Goal: Information Seeking & Learning: Learn about a topic

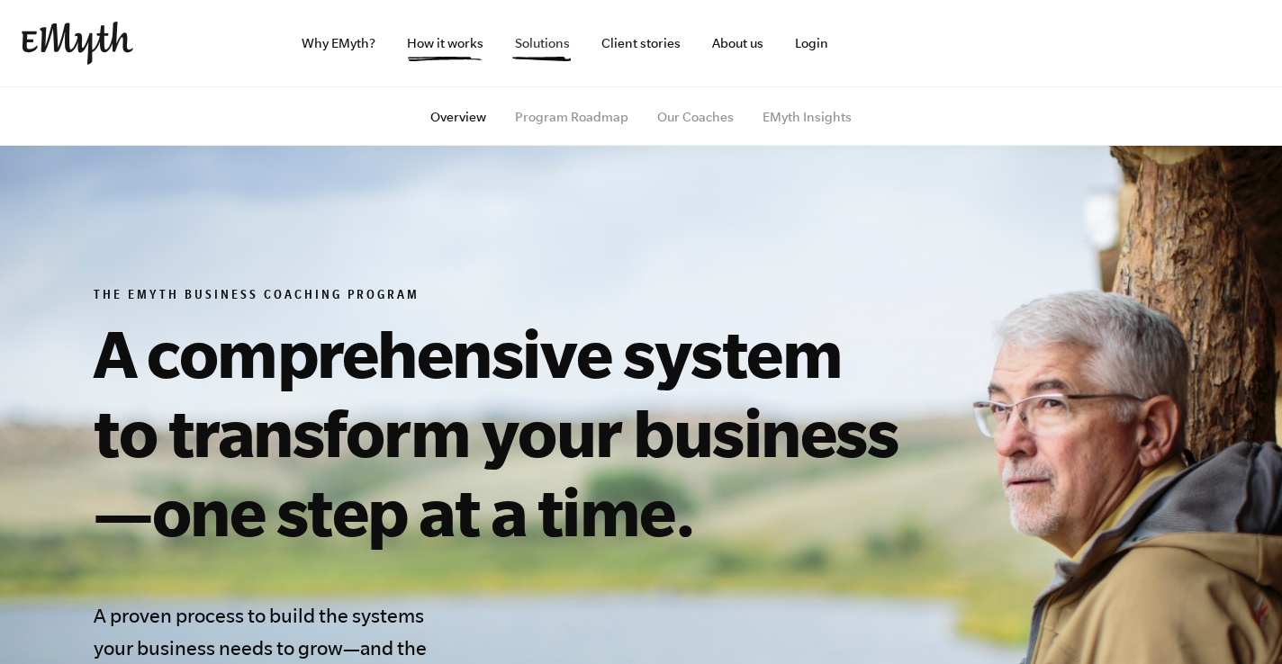
click at [535, 50] on link "Solutions" at bounding box center [542, 43] width 84 height 86
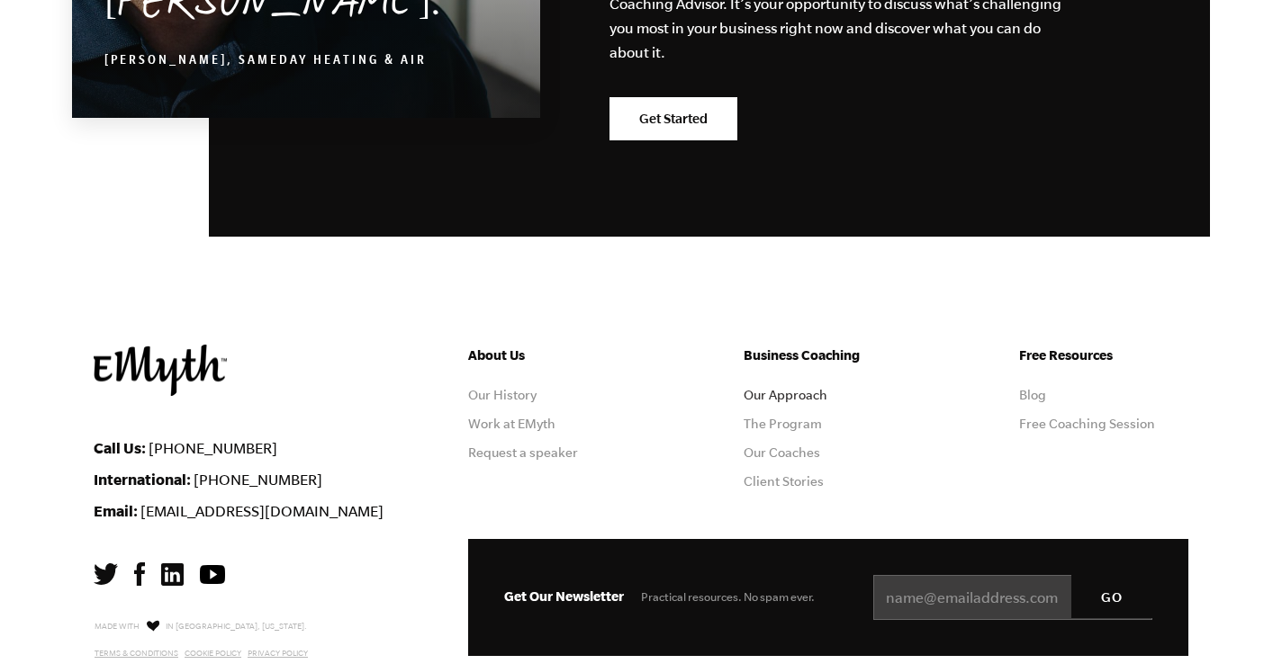
scroll to position [3271, 0]
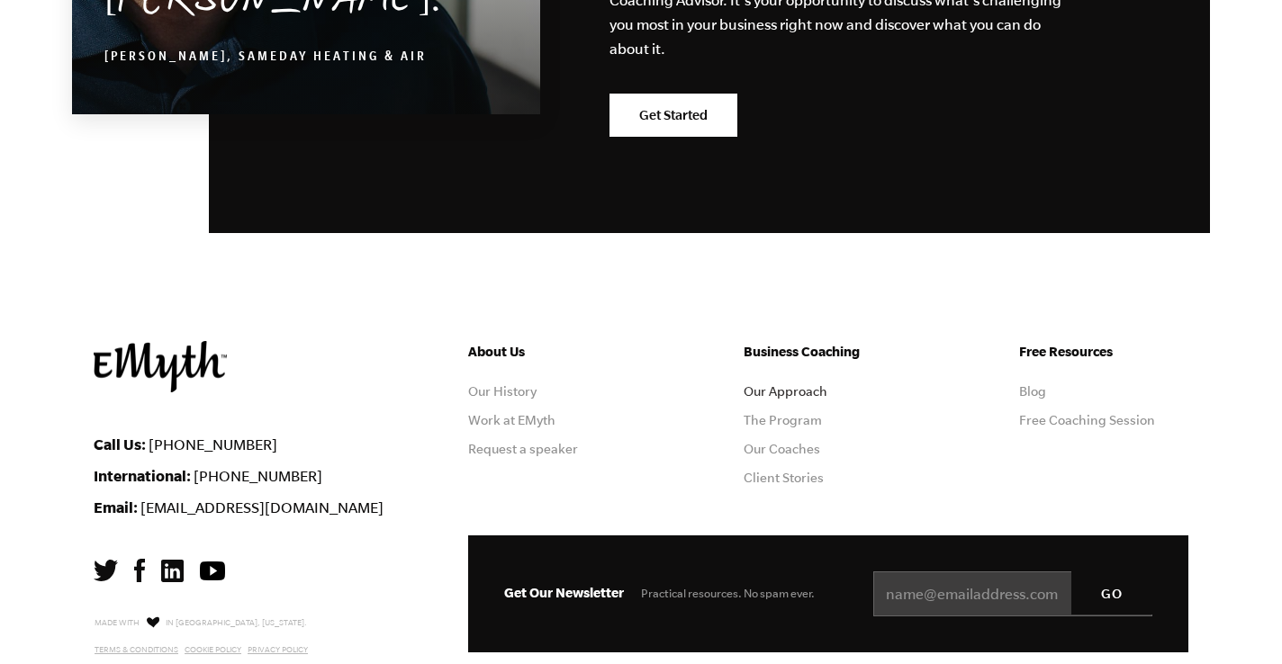
click at [774, 384] on link "Our Approach" at bounding box center [785, 391] width 84 height 14
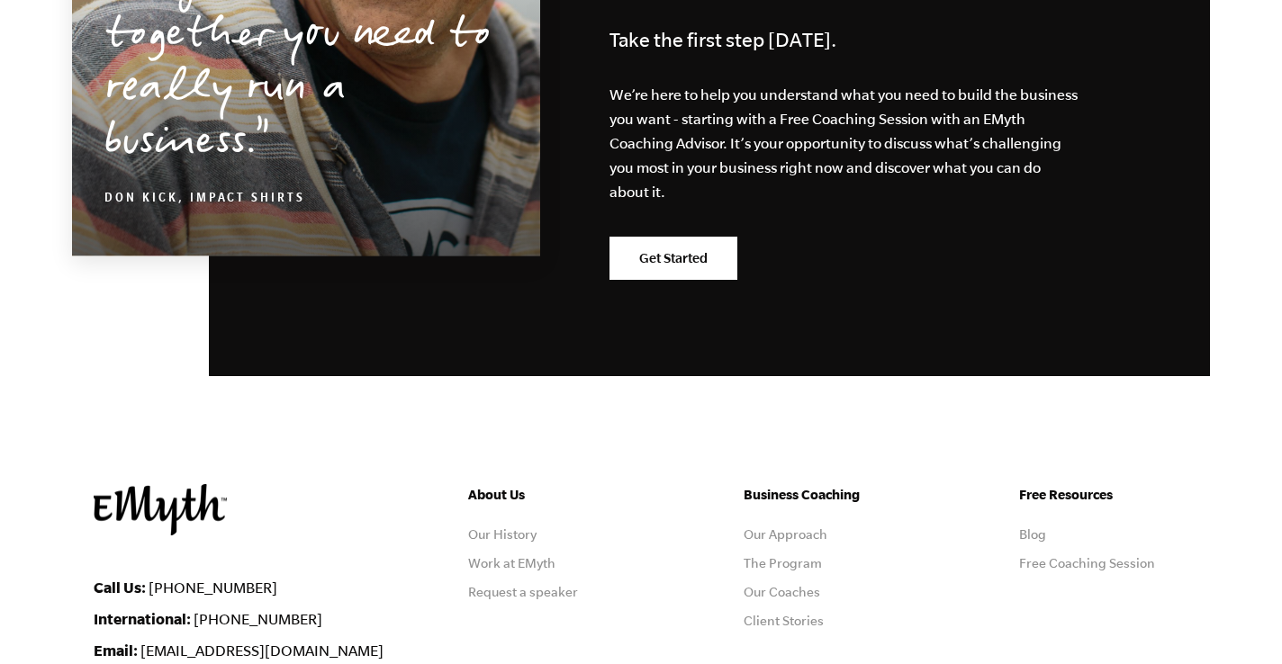
scroll to position [5818, 0]
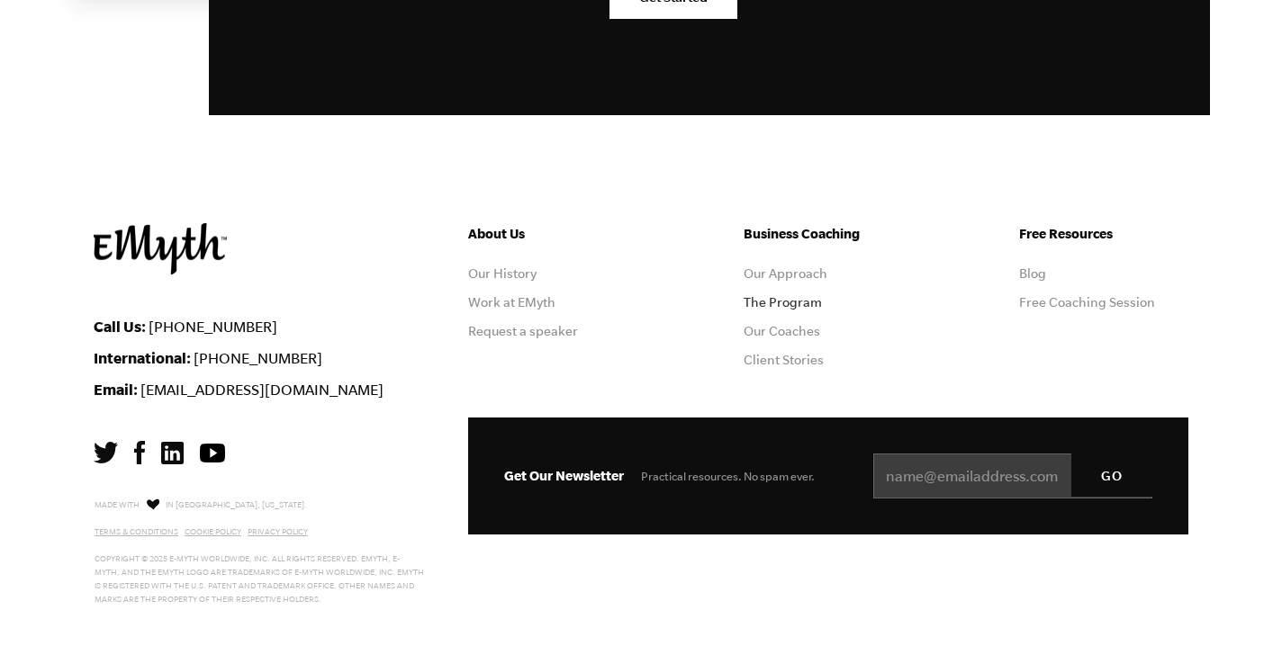
click at [753, 298] on link "The Program" at bounding box center [782, 302] width 78 height 14
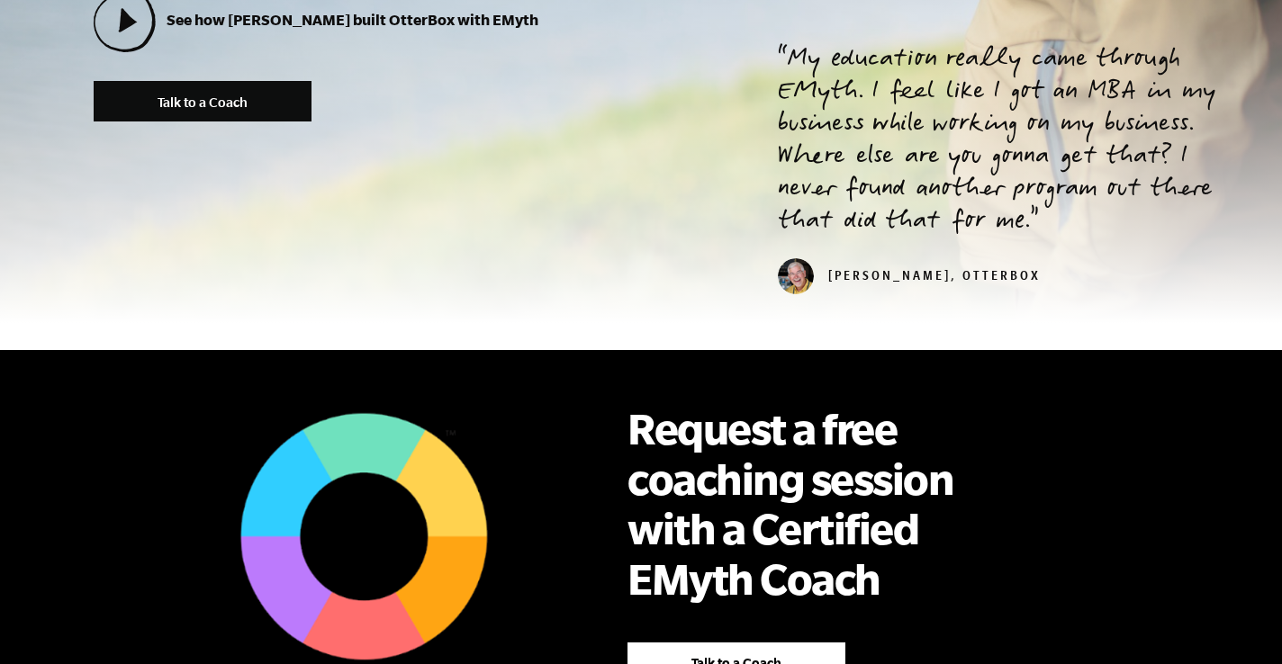
scroll to position [1003, 0]
